Goal: Book appointment/travel/reservation

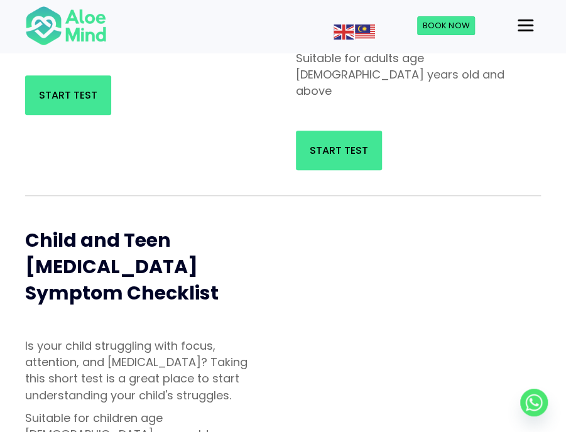
scroll to position [126, 0]
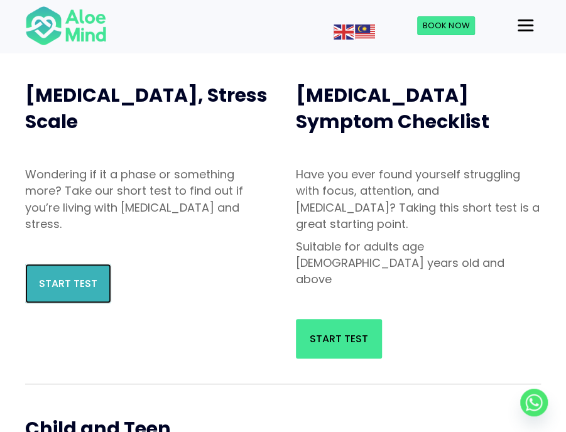
click at [80, 271] on link "Start Test" at bounding box center [68, 284] width 86 height 40
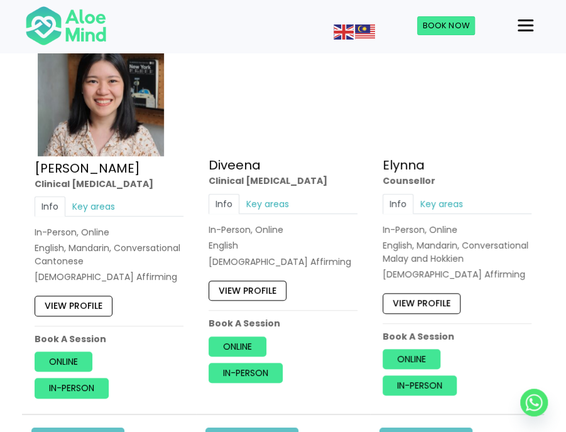
scroll to position [1444, 0]
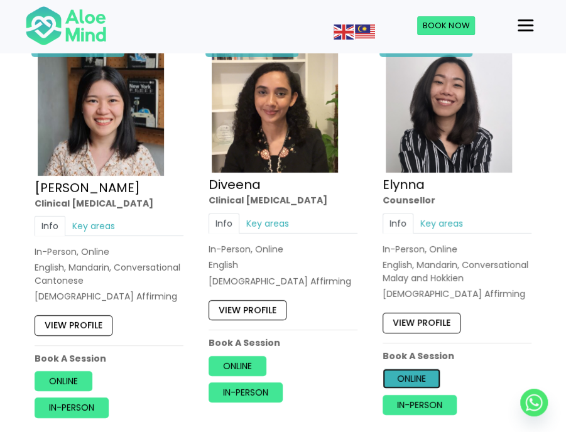
click at [403, 371] on link "Online" at bounding box center [411, 378] width 58 height 20
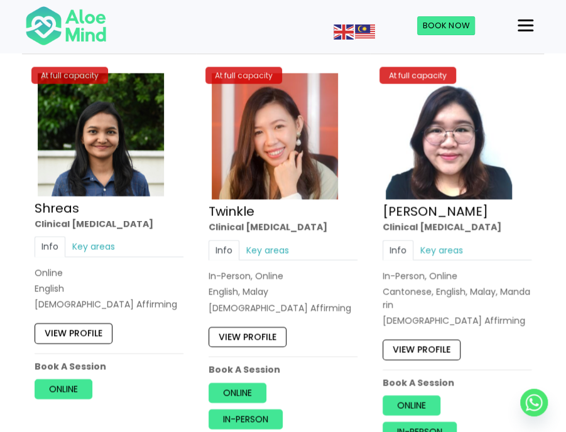
scroll to position [4207, 0]
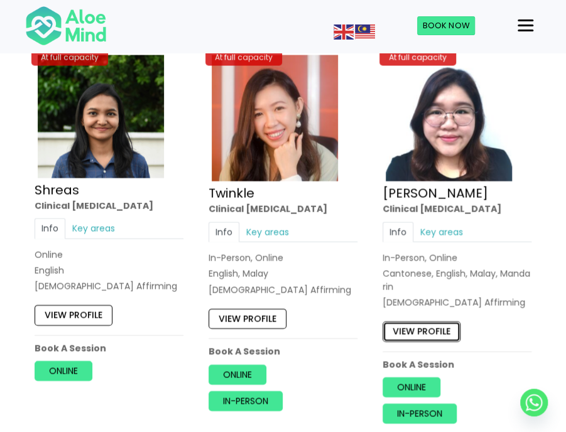
click at [423, 325] on link "View profile" at bounding box center [421, 331] width 78 height 20
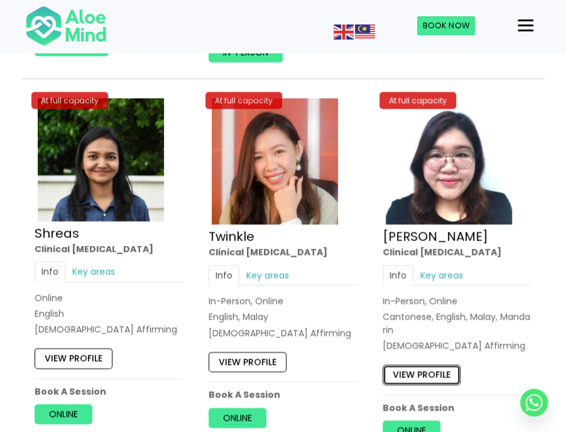
scroll to position [4144, 0]
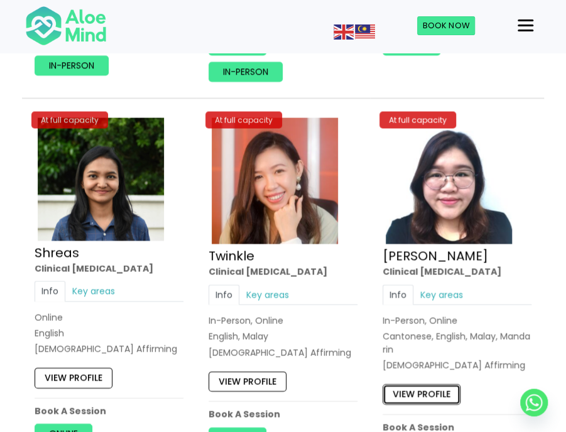
click at [426, 384] on link "View profile" at bounding box center [421, 394] width 78 height 20
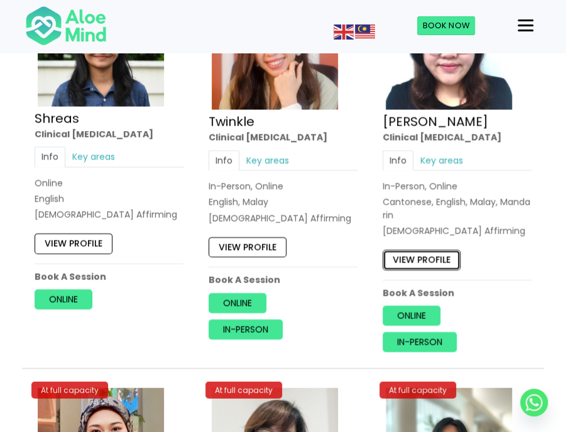
scroll to position [4333, 0]
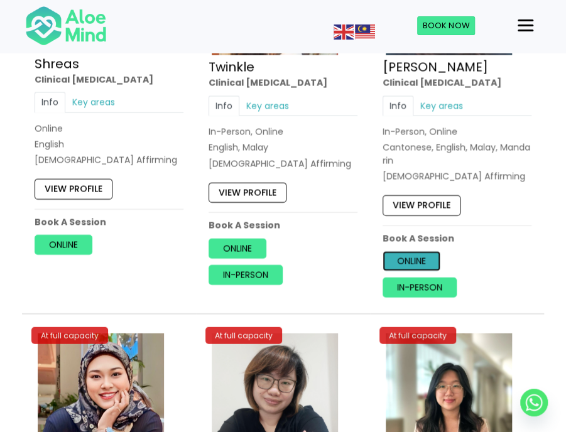
click at [413, 251] on link "Online" at bounding box center [411, 261] width 58 height 20
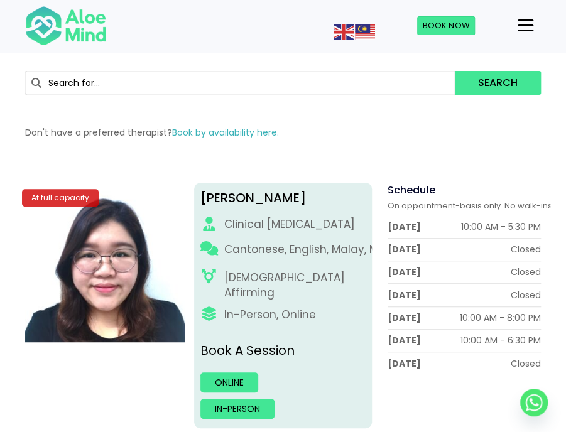
scroll to position [63, 0]
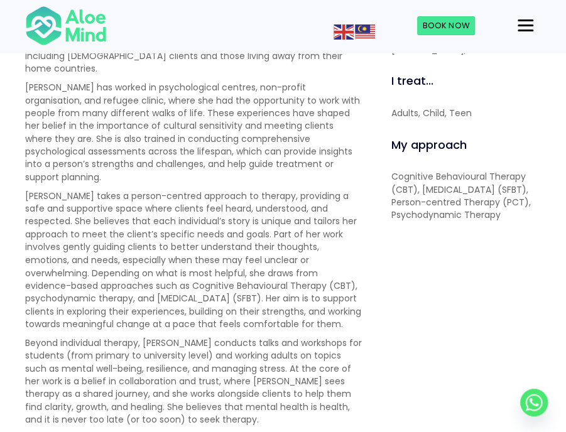
scroll to position [628, 0]
